Goal: Book appointment/travel/reservation

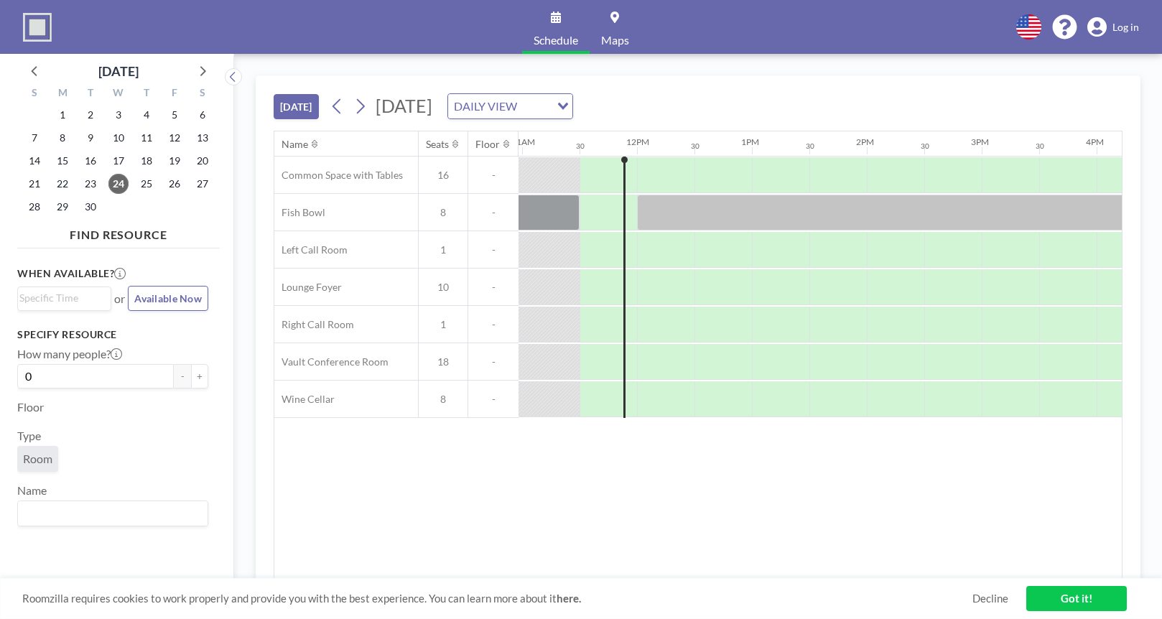
scroll to position [0, 1264]
click at [676, 396] on div at bounding box center [661, 399] width 57 height 36
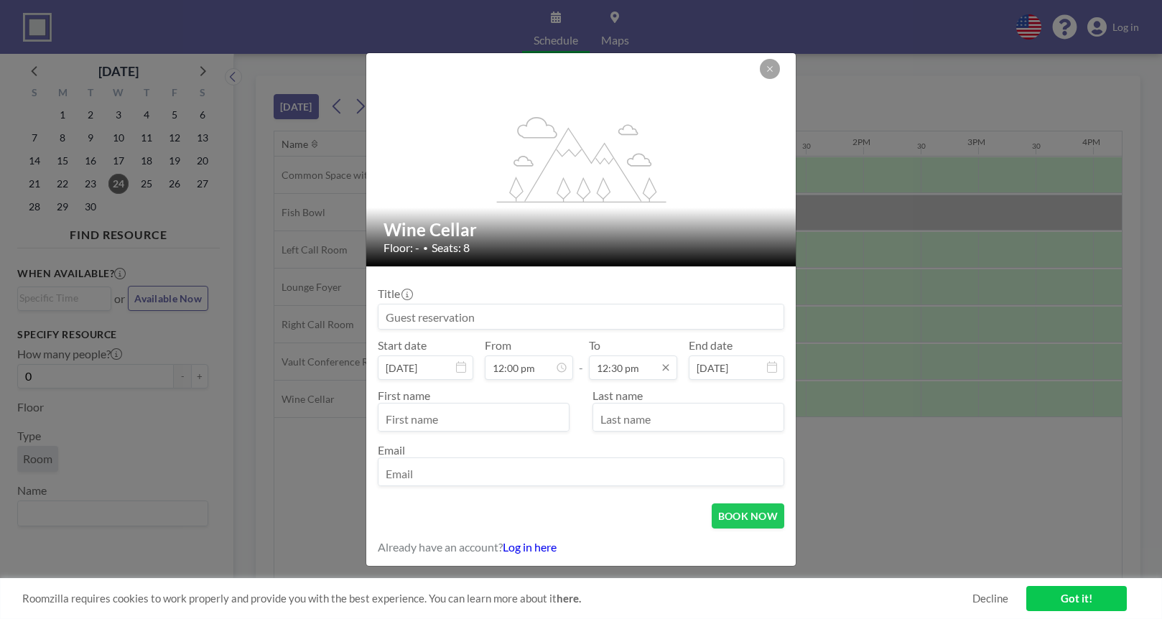
scroll to position [639, 0]
click at [628, 365] on input "12:30 pm" at bounding box center [633, 367] width 88 height 24
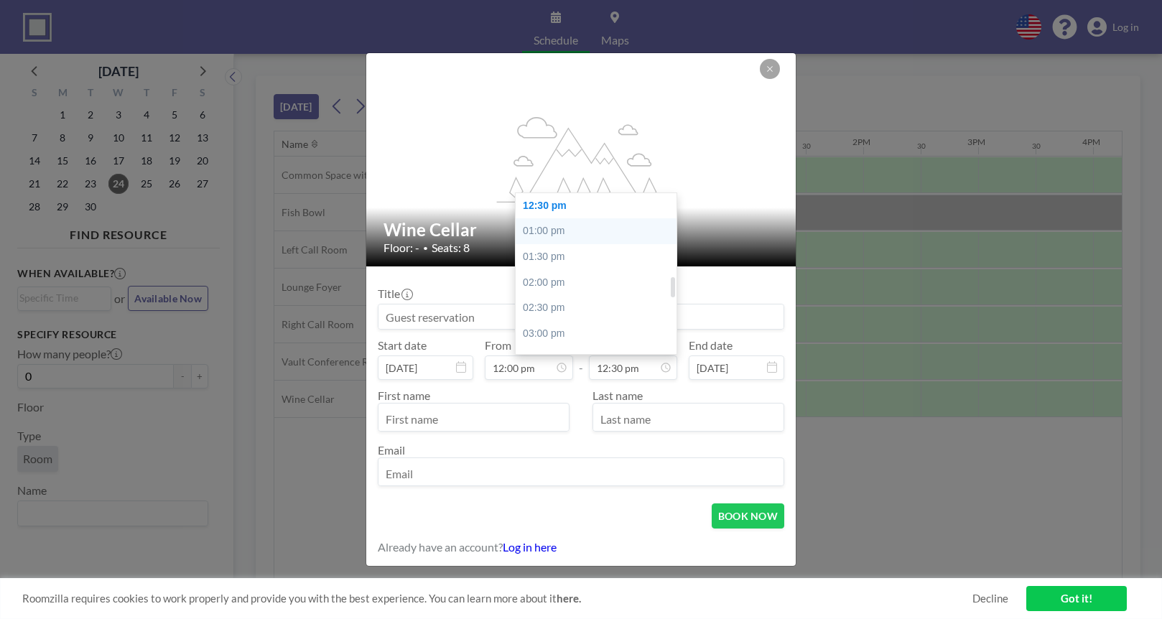
click at [573, 236] on div "01:00 pm" at bounding box center [595, 231] width 161 height 26
type input "01:00 pm"
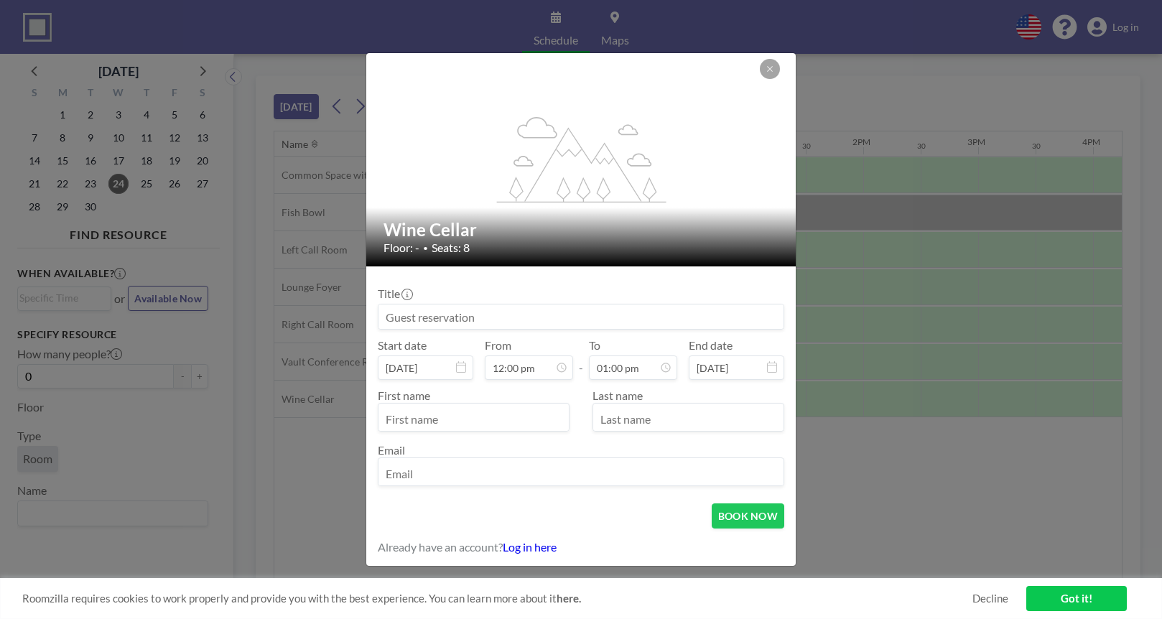
click at [478, 314] on input at bounding box center [580, 316] width 405 height 24
type input "Will"
click at [412, 411] on input "text" at bounding box center [473, 418] width 190 height 24
type input "Will"
type input "Story"
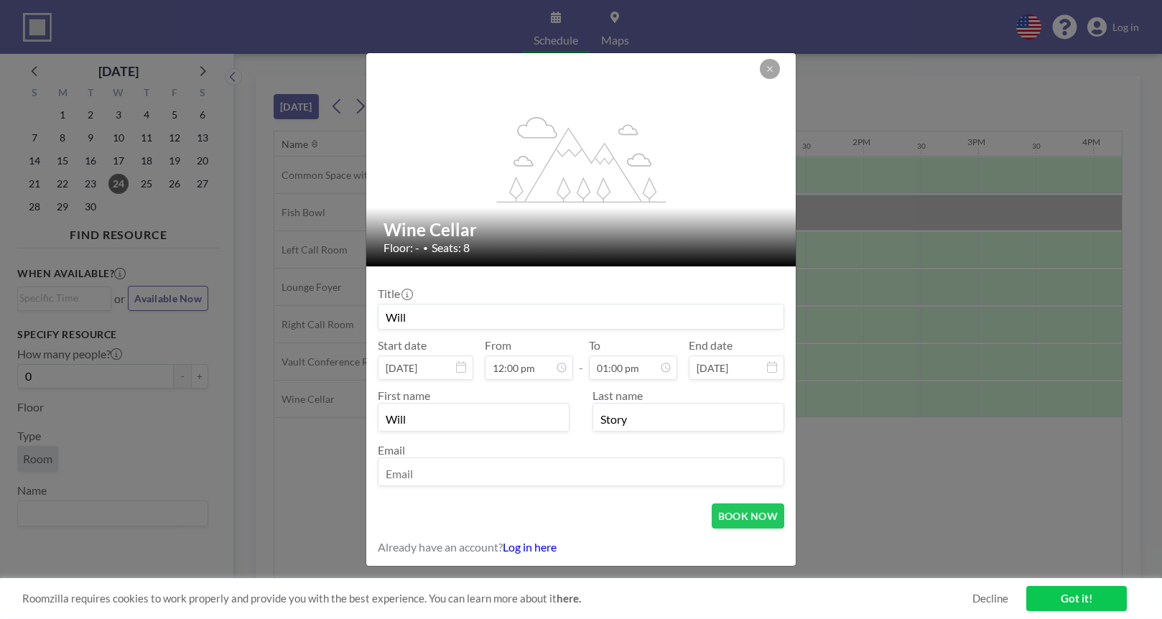
click at [396, 470] on input "email" at bounding box center [580, 473] width 405 height 24
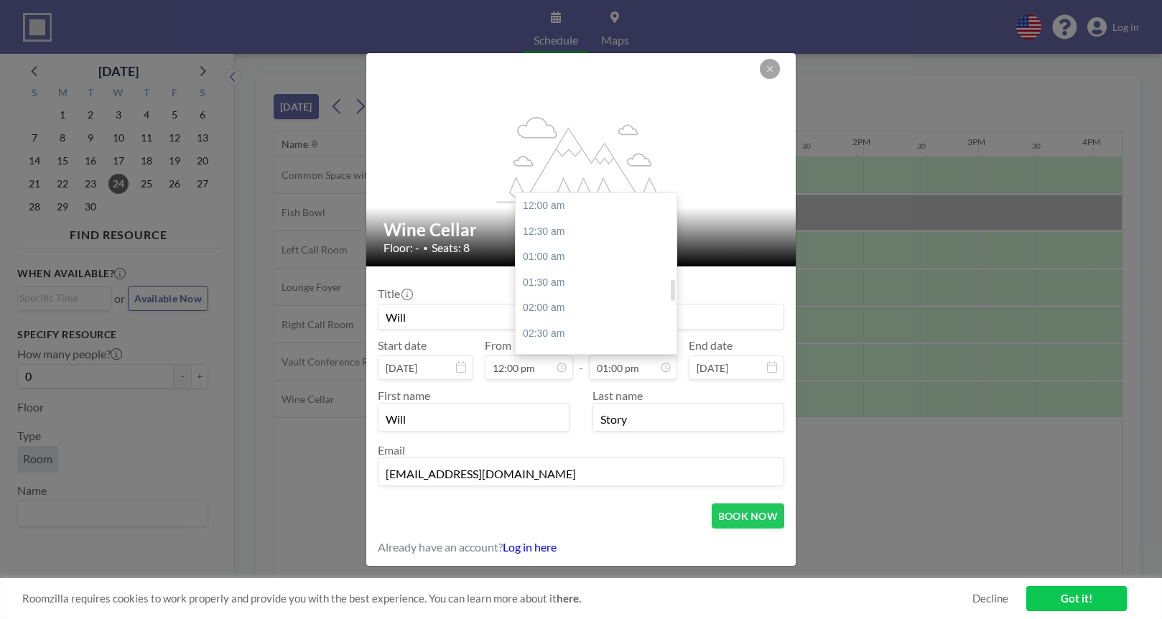
scroll to position [664, 0]
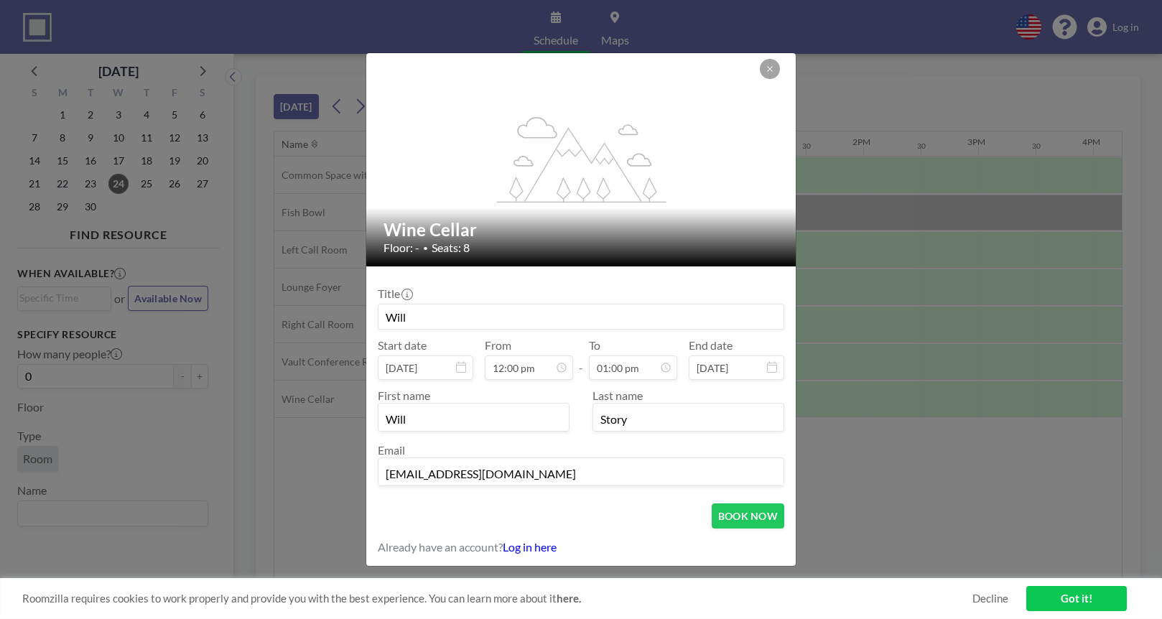
type input "[EMAIL_ADDRESS][DOMAIN_NAME]"
click at [729, 317] on input "Will" at bounding box center [580, 316] width 405 height 24
type input "Meeting"
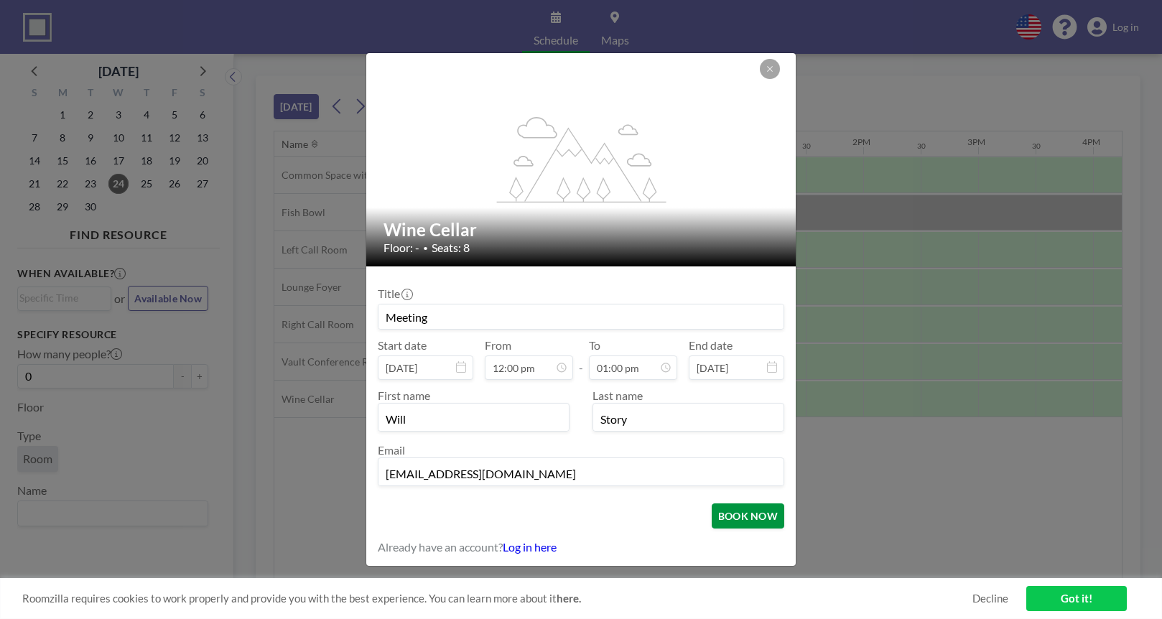
click at [750, 520] on button "BOOK NOW" at bounding box center [747, 515] width 73 height 25
